Goal: Navigation & Orientation: Find specific page/section

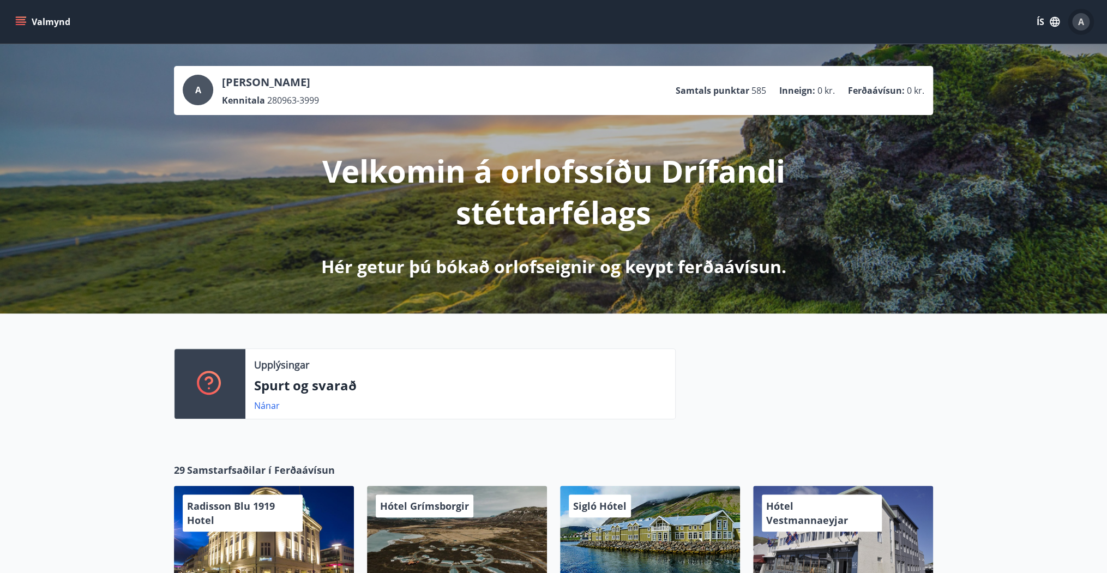
click at [1079, 20] on span "A" at bounding box center [1081, 22] width 6 height 12
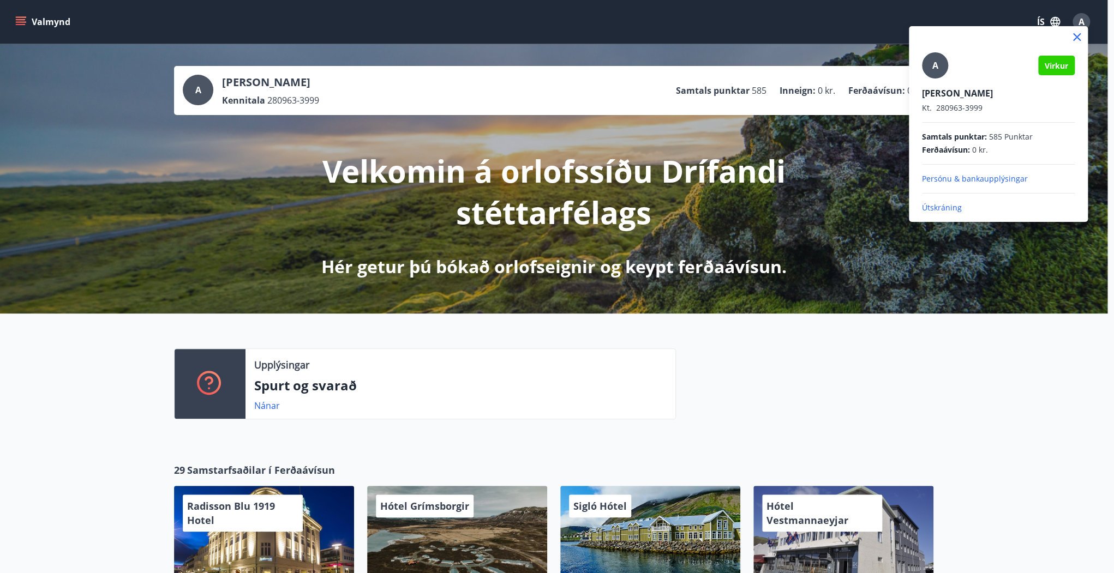
click at [1076, 36] on icon at bounding box center [1077, 37] width 8 height 8
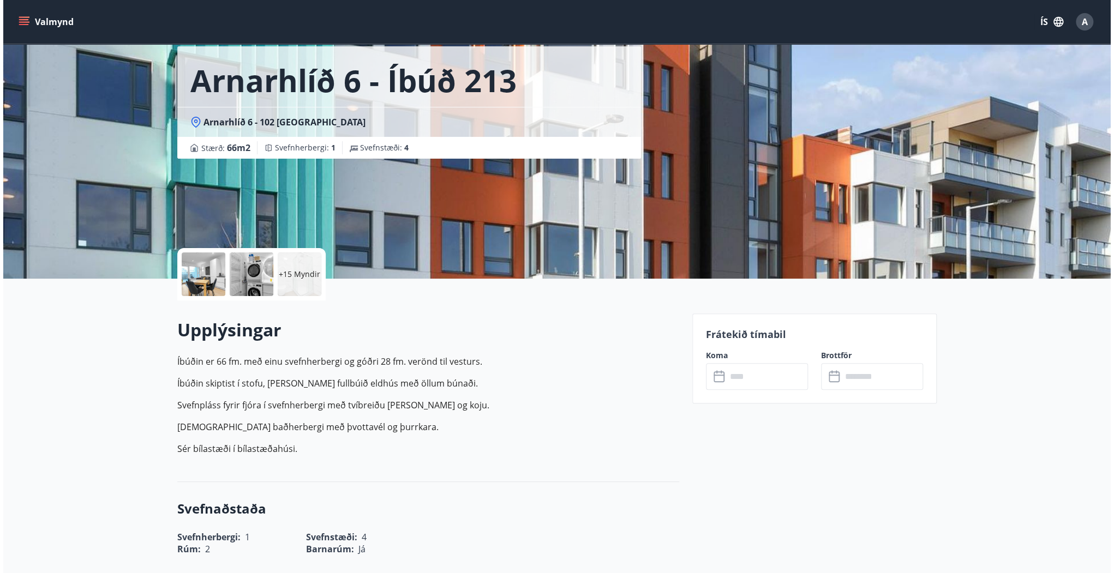
scroll to position [131, 0]
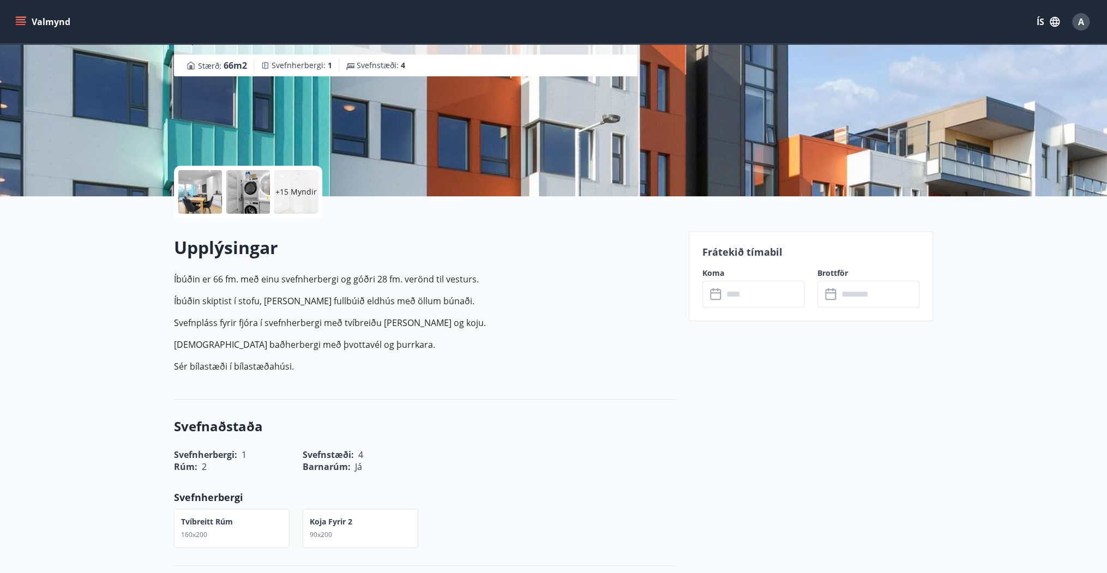
click at [308, 192] on p "+15 Myndir" at bounding box center [295, 192] width 41 height 11
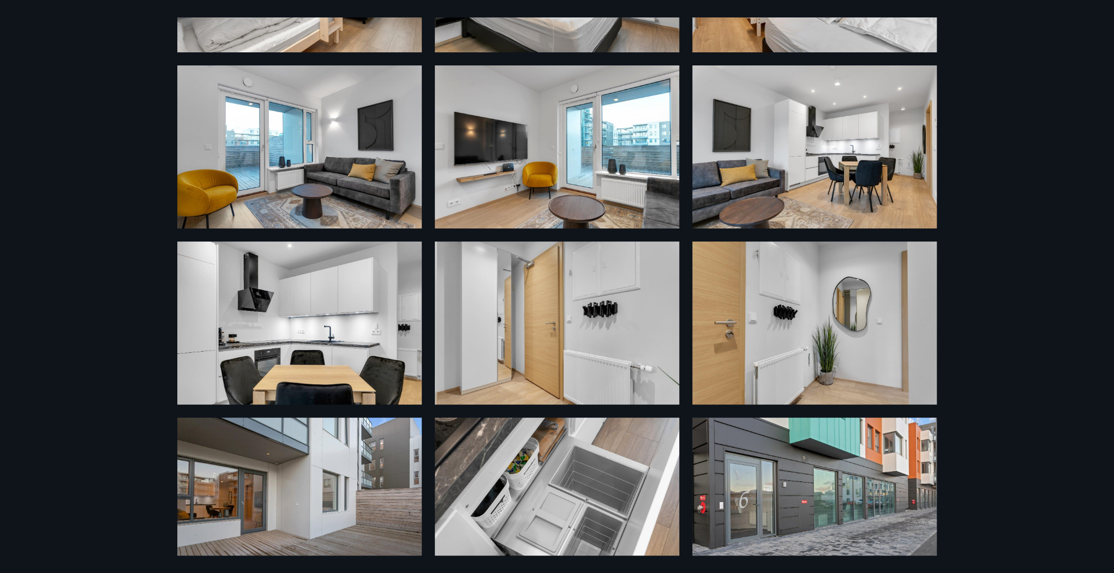
scroll to position [349, 0]
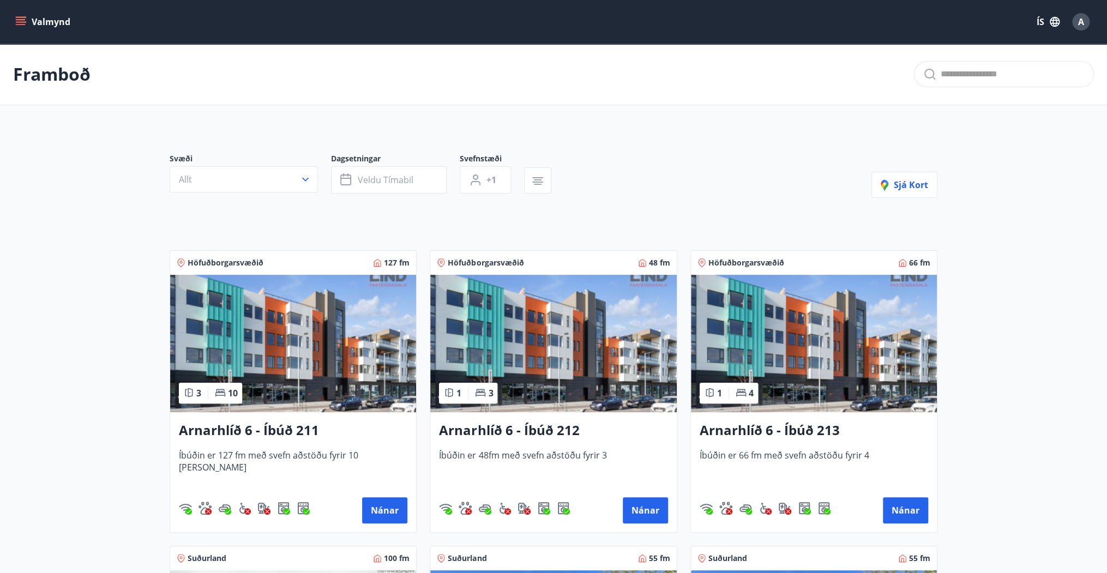
click at [568, 361] on img at bounding box center [553, 343] width 246 height 137
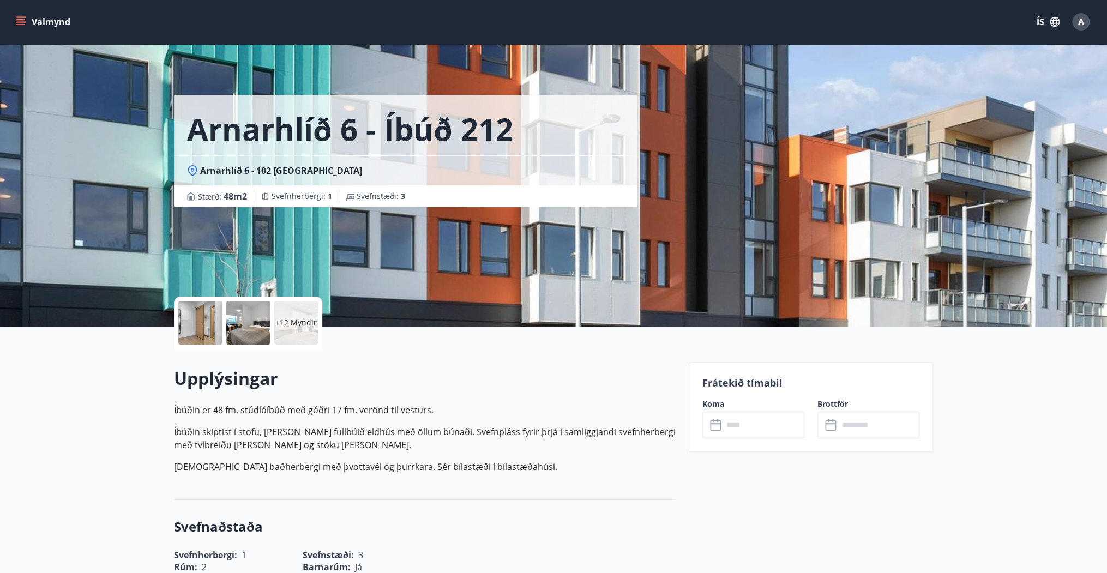
click at [286, 323] on p "+12 Myndir" at bounding box center [295, 322] width 41 height 11
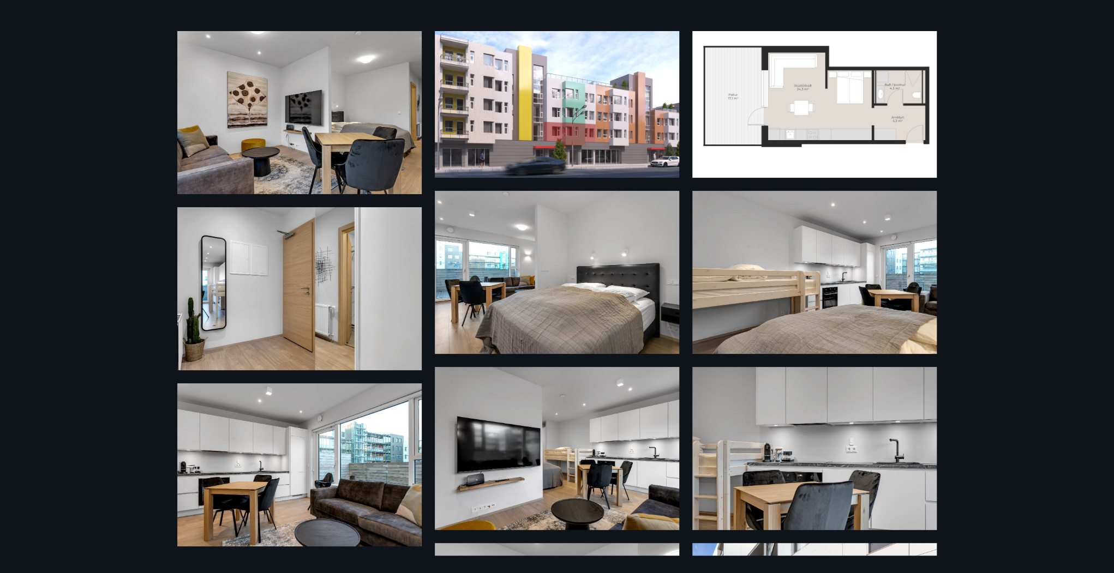
scroll to position [28, 0]
